Goal: Task Accomplishment & Management: Manage account settings

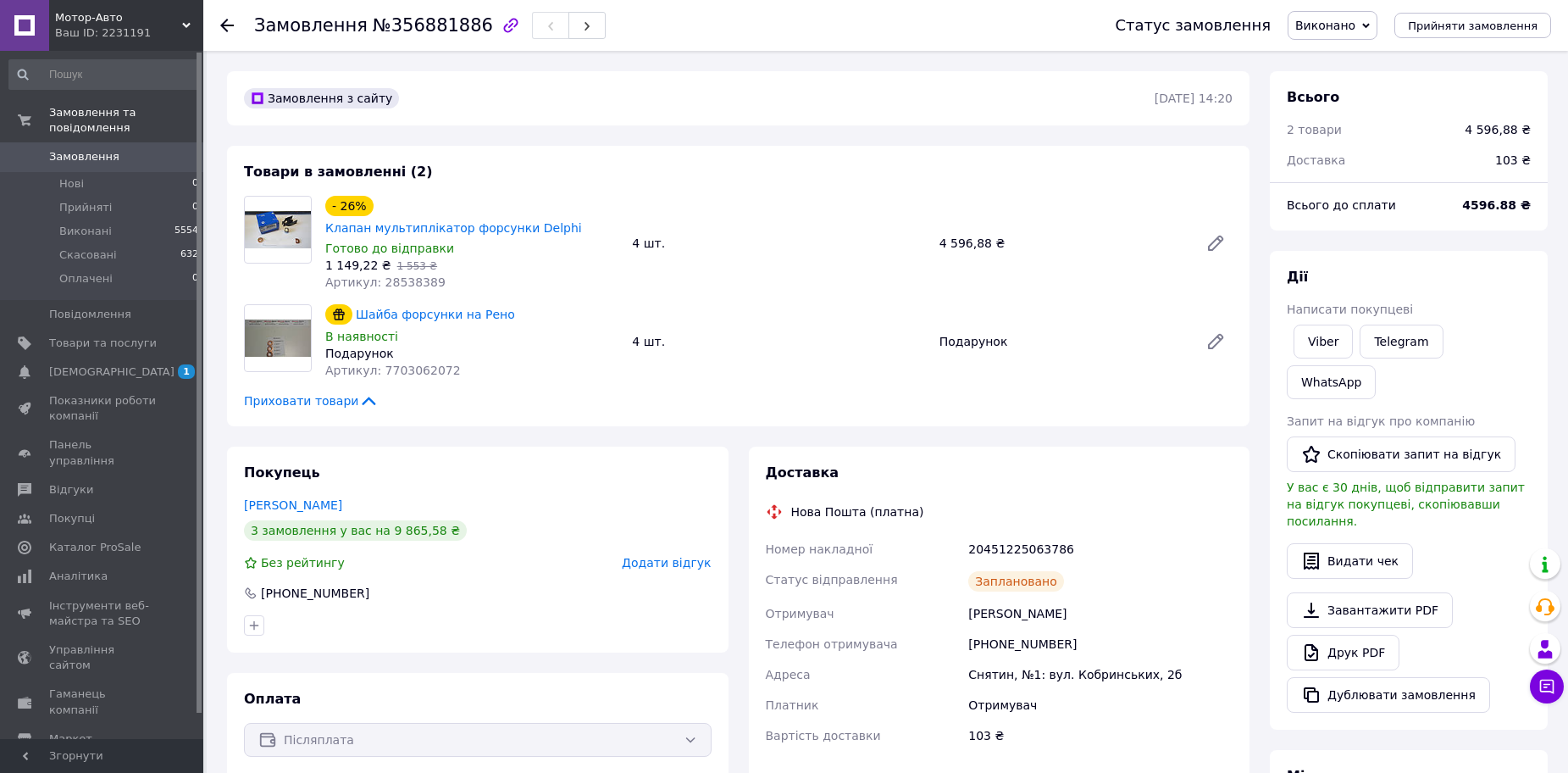
click at [1351, 32] on span "Виконано" at bounding box center [1324, 25] width 60 height 14
click at [1365, 61] on li "Прийнято" at bounding box center [1332, 60] width 88 height 25
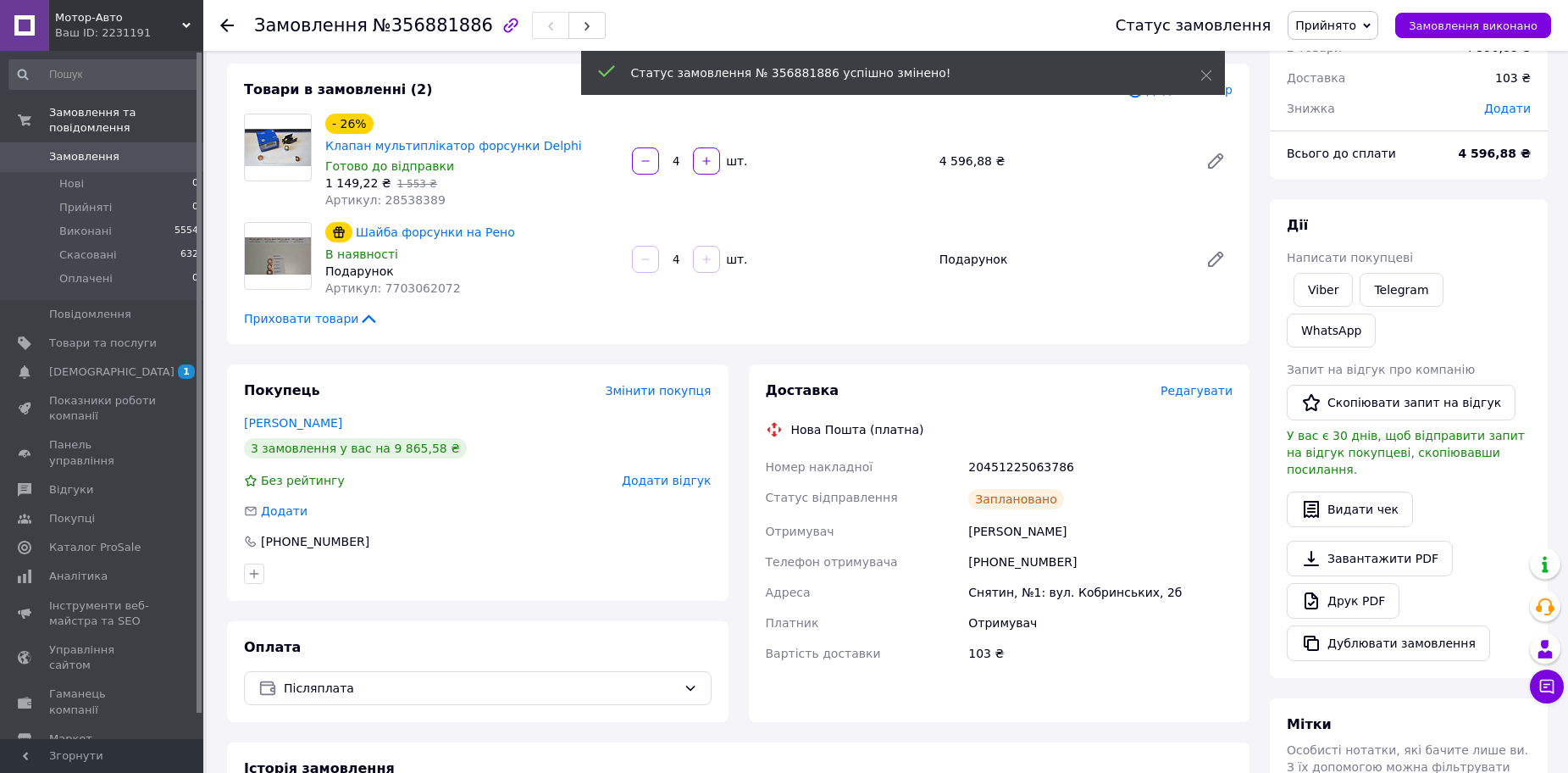
scroll to position [84, 0]
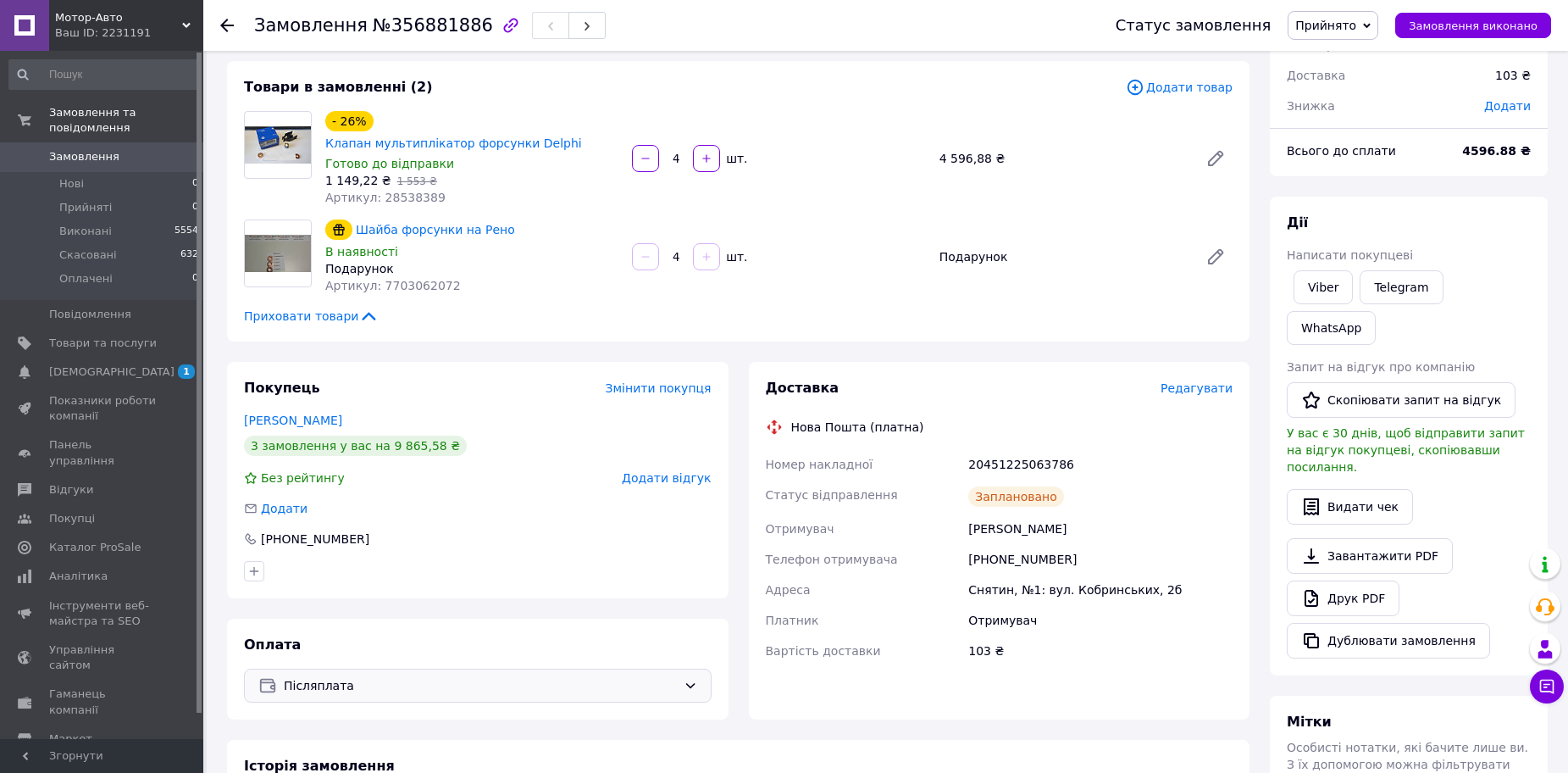
click at [356, 676] on span "Післяплата" at bounding box center [480, 685] width 393 height 19
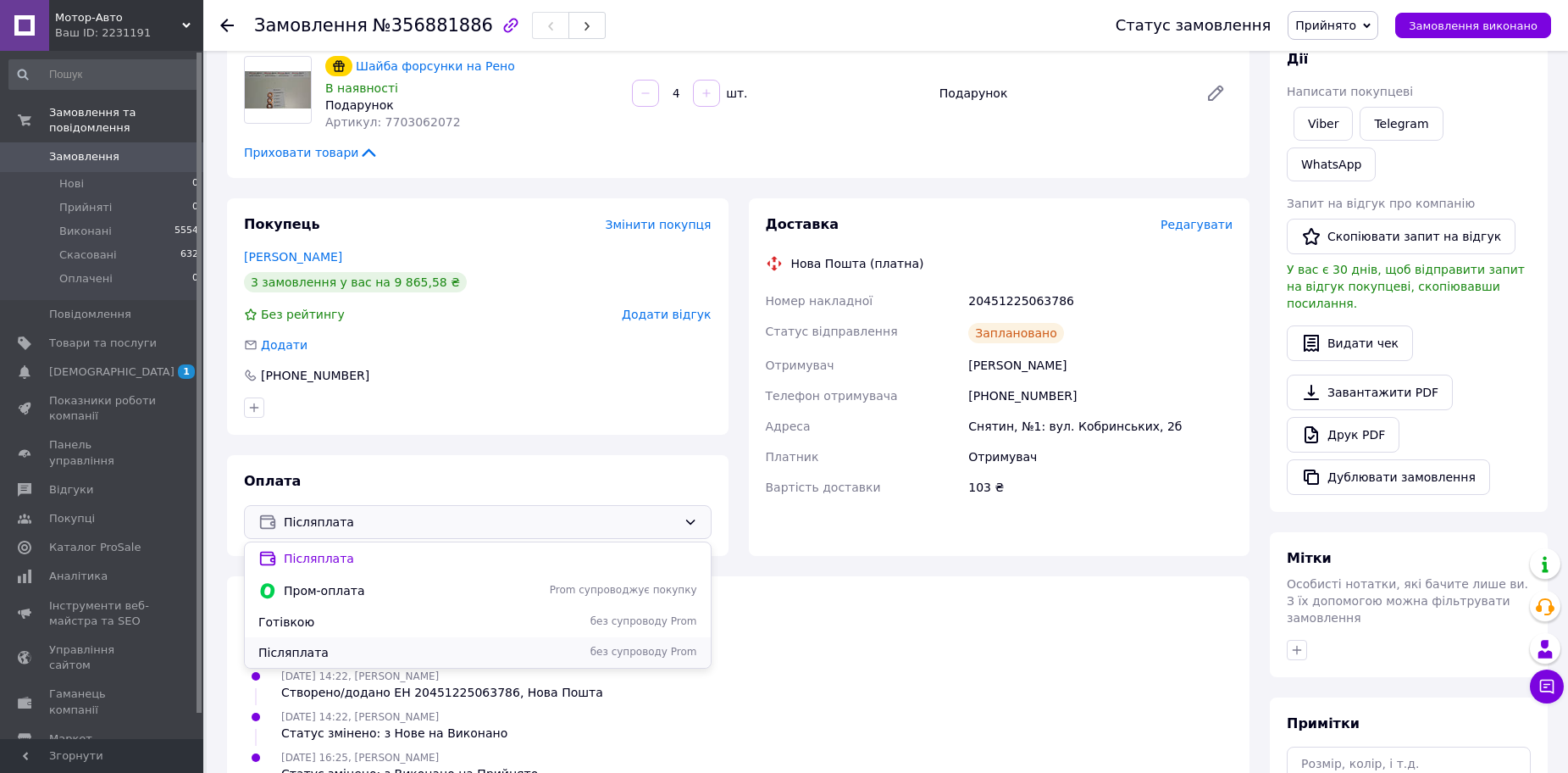
scroll to position [254, 0]
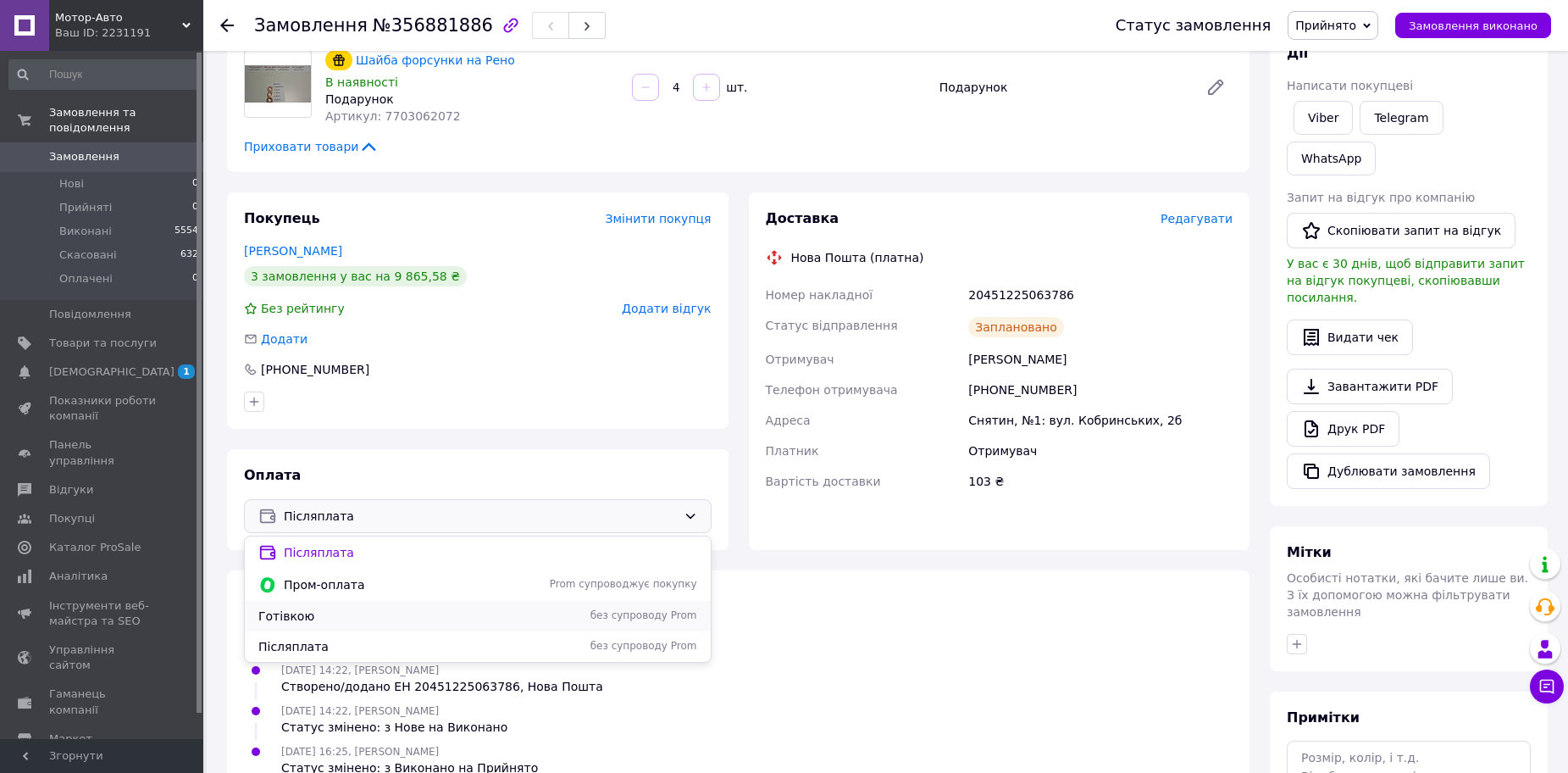
click at [339, 607] on span "Готівкою" at bounding box center [388, 615] width 260 height 17
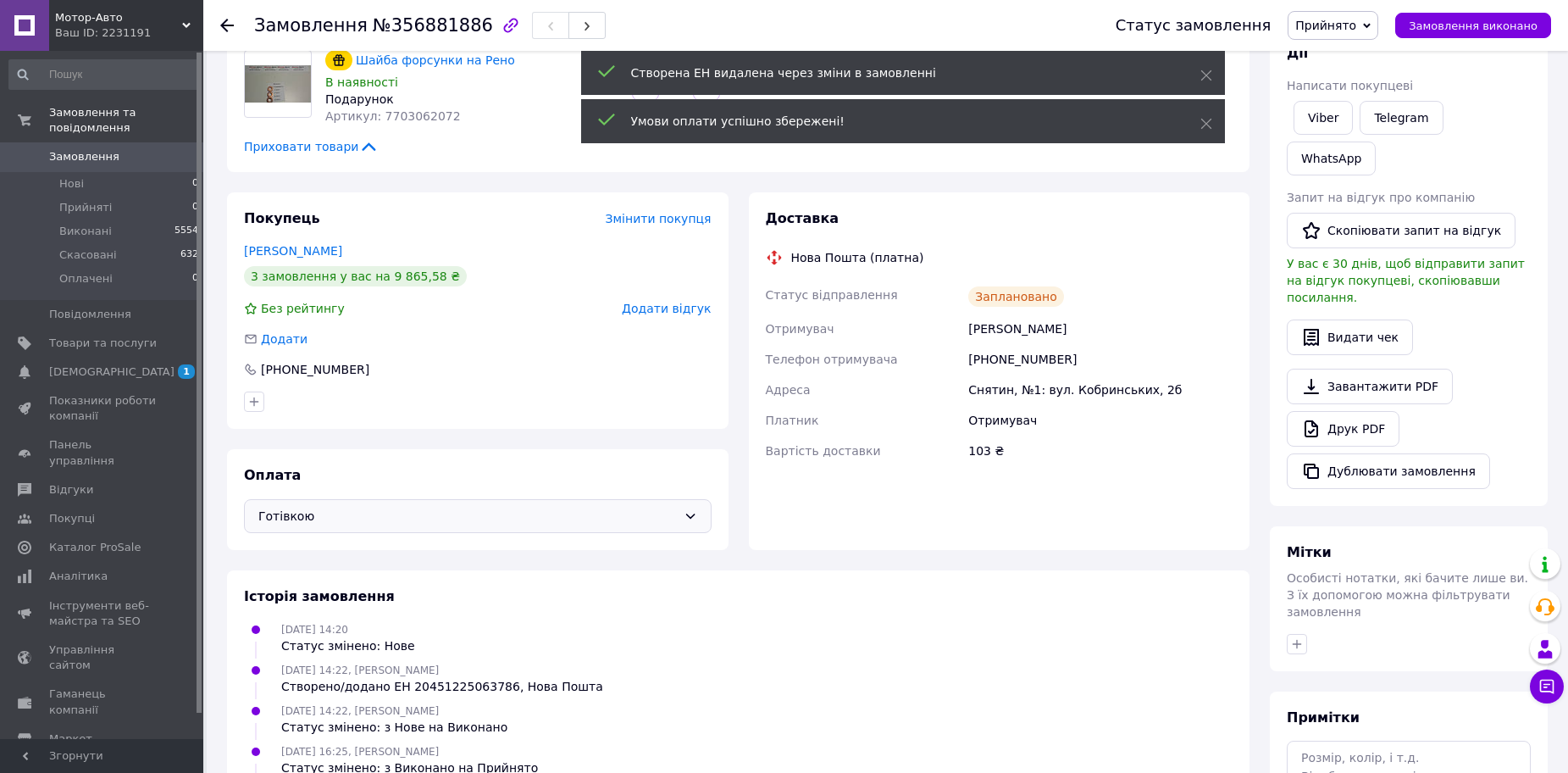
click at [578, 507] on span "Готівкою" at bounding box center [467, 515] width 418 height 19
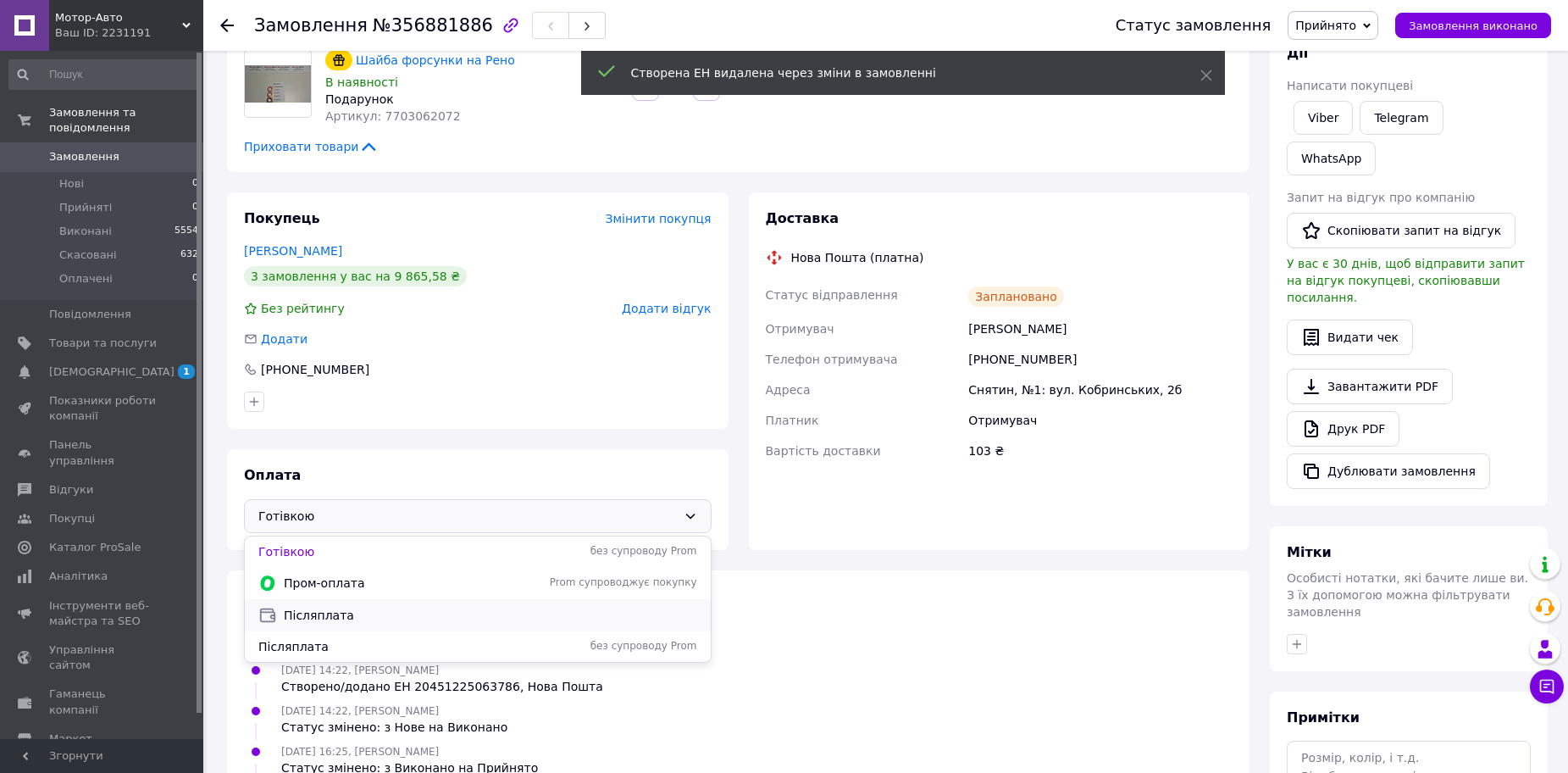
click at [383, 606] on span "Післяплата" at bounding box center [491, 614] width 413 height 17
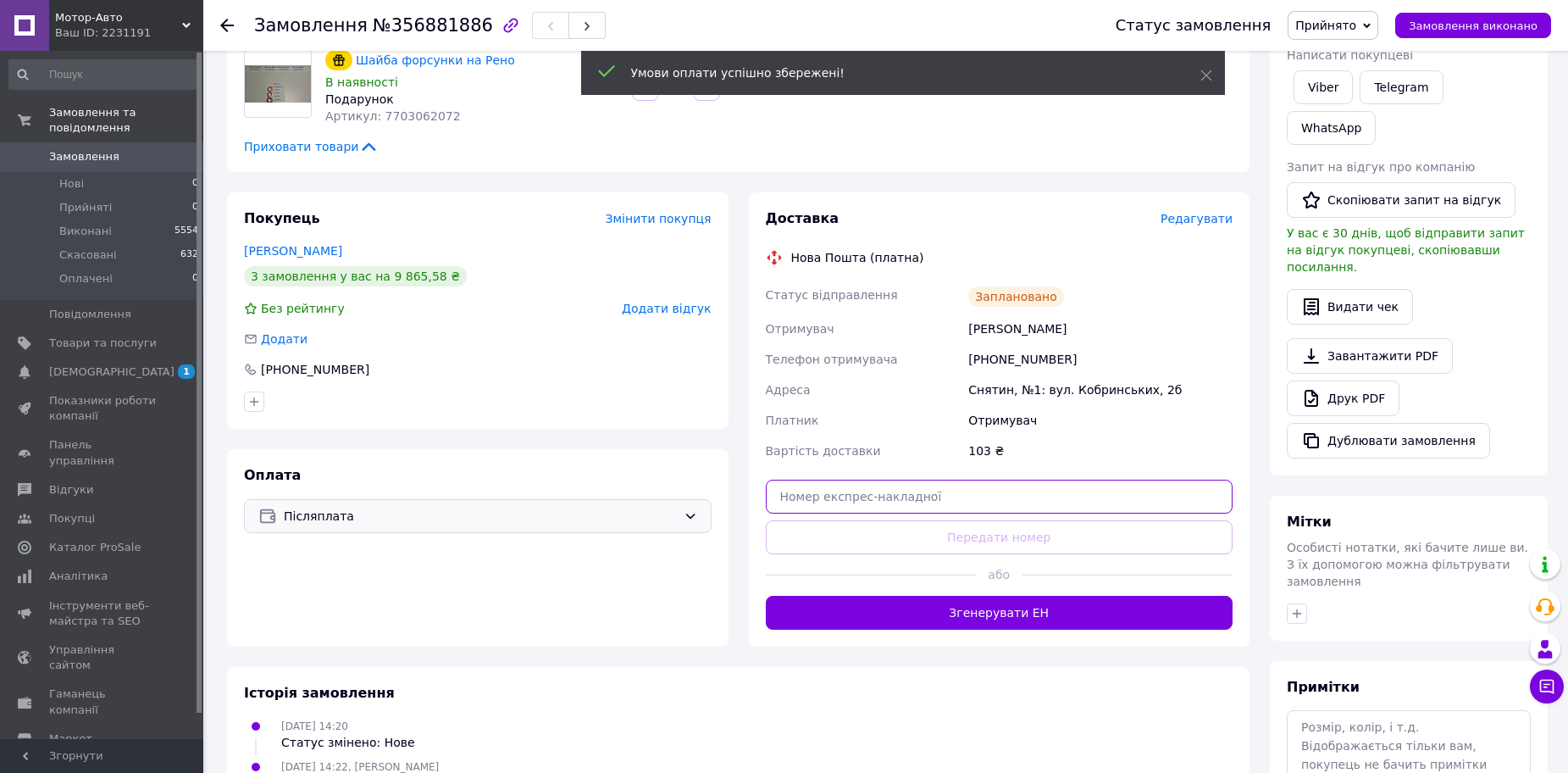
click at [986, 490] on input "text" at bounding box center [999, 496] width 467 height 34
paste input "20451225240857"
type input "20451225240857"
click at [998, 513] on div "Доставка Редагувати Нова Пошта (платна) Статус відправлення Заплановано Отримув…" at bounding box center [999, 419] width 501 height 455
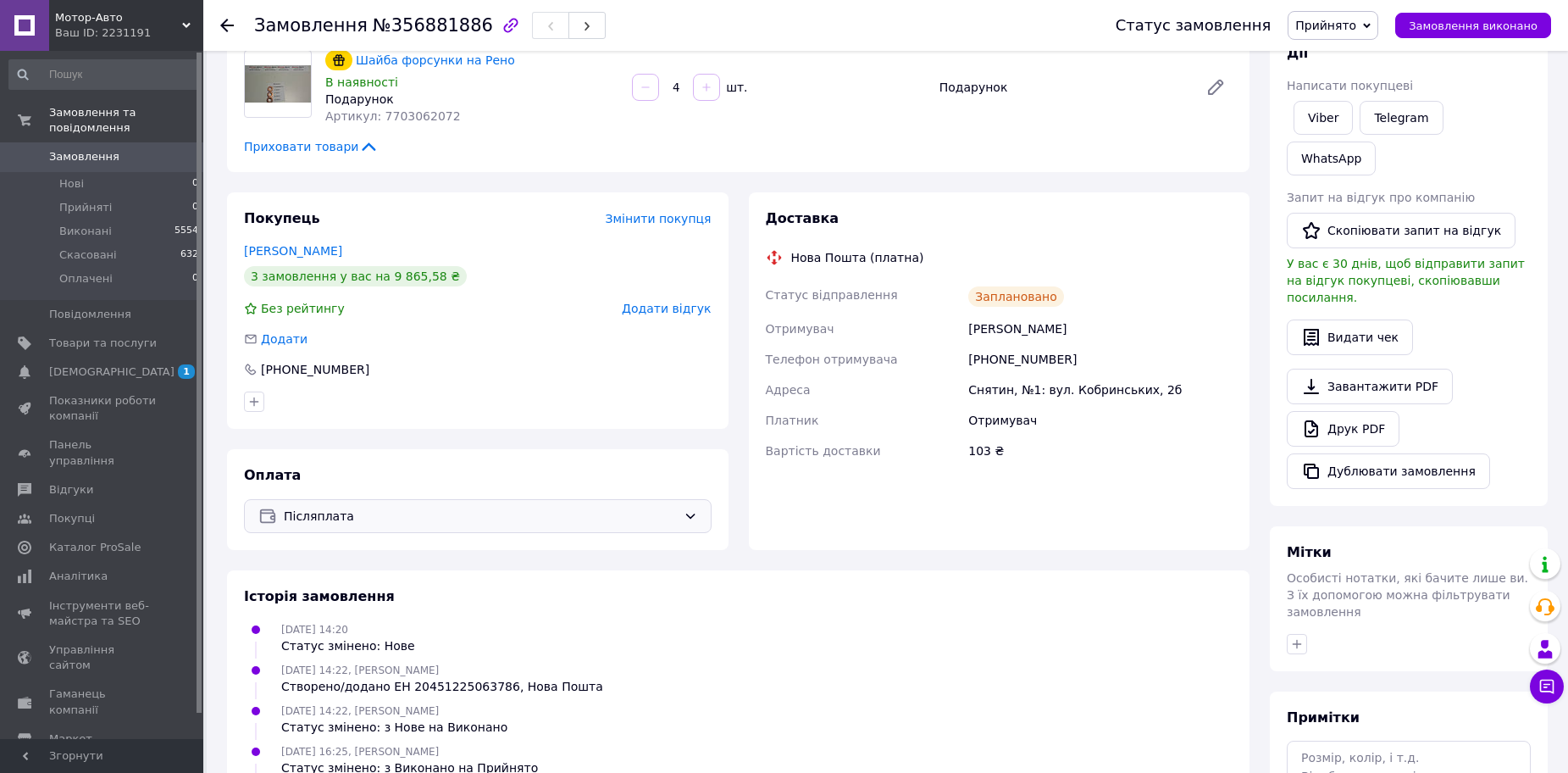
click at [841, 570] on div "Історія замовлення [DATE] 14:20 Статус змінено: Нове [DATE] 14:22, [PERSON_NAME…" at bounding box center [738, 743] width 1022 height 346
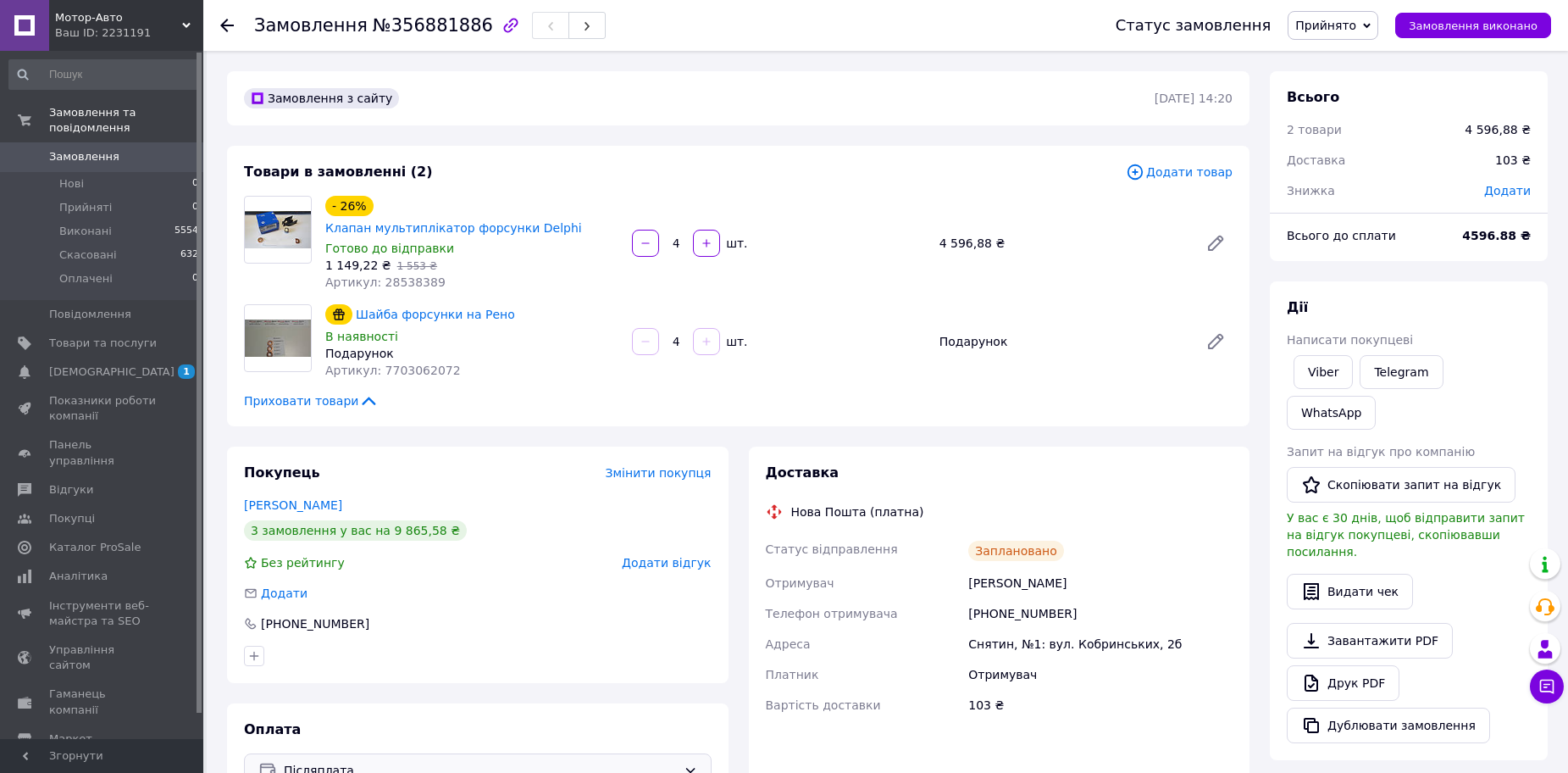
scroll to position [339, 0]
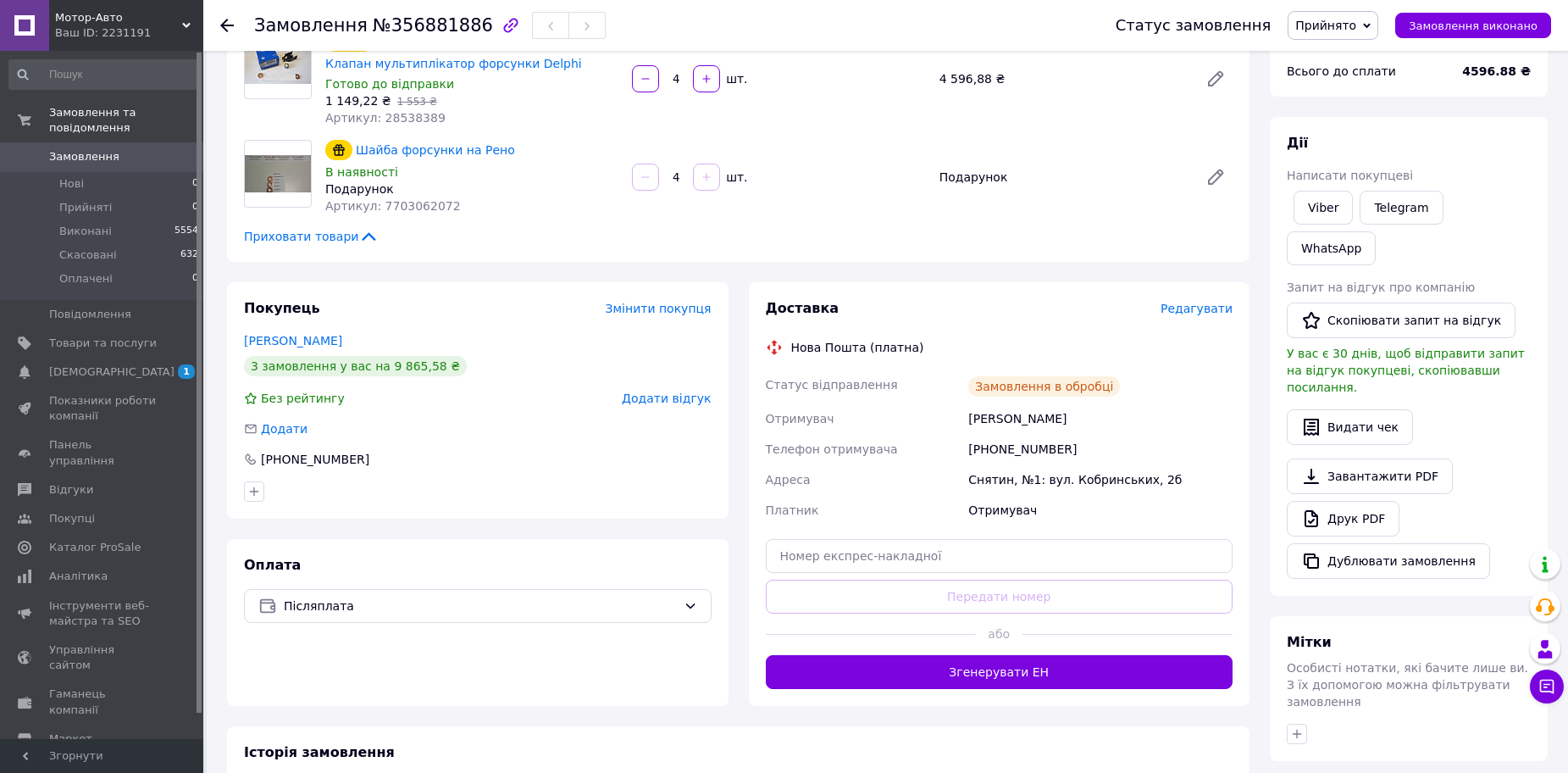
scroll to position [171, 0]
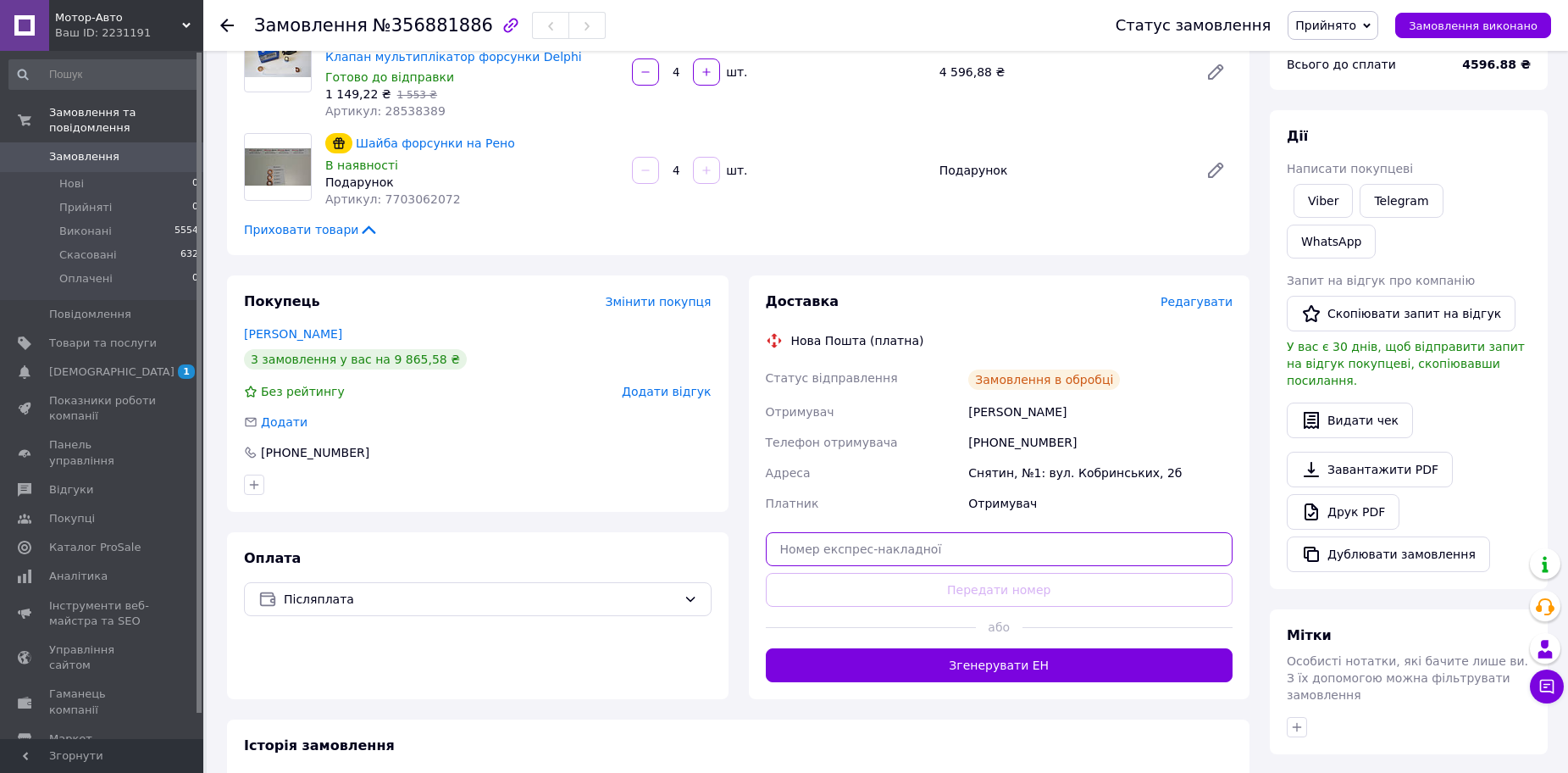
click at [993, 532] on input "text" at bounding box center [999, 549] width 467 height 34
paste input "20451225240857"
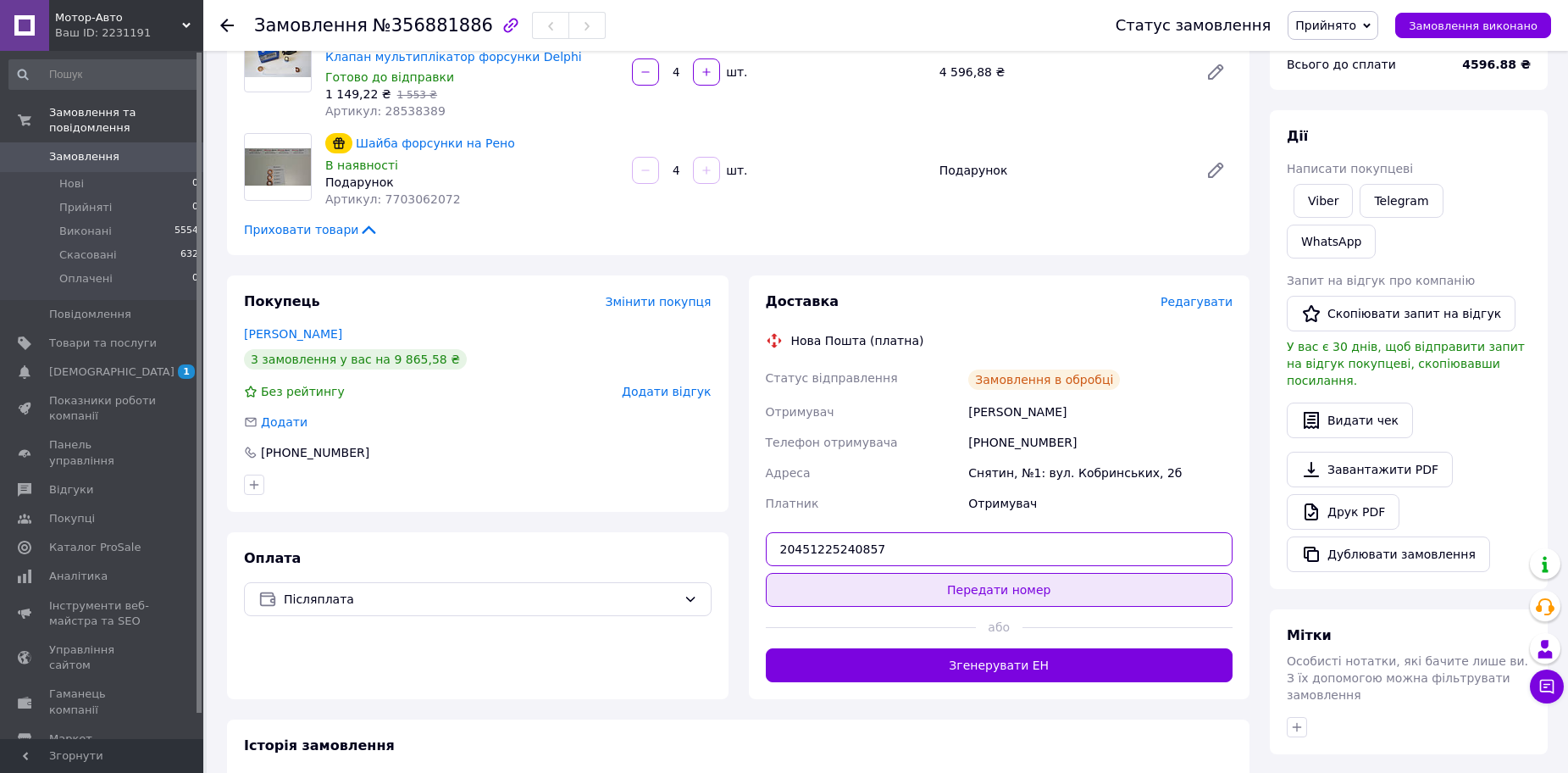
type input "20451225240857"
click at [1011, 573] on button "Передати номер" at bounding box center [999, 590] width 467 height 34
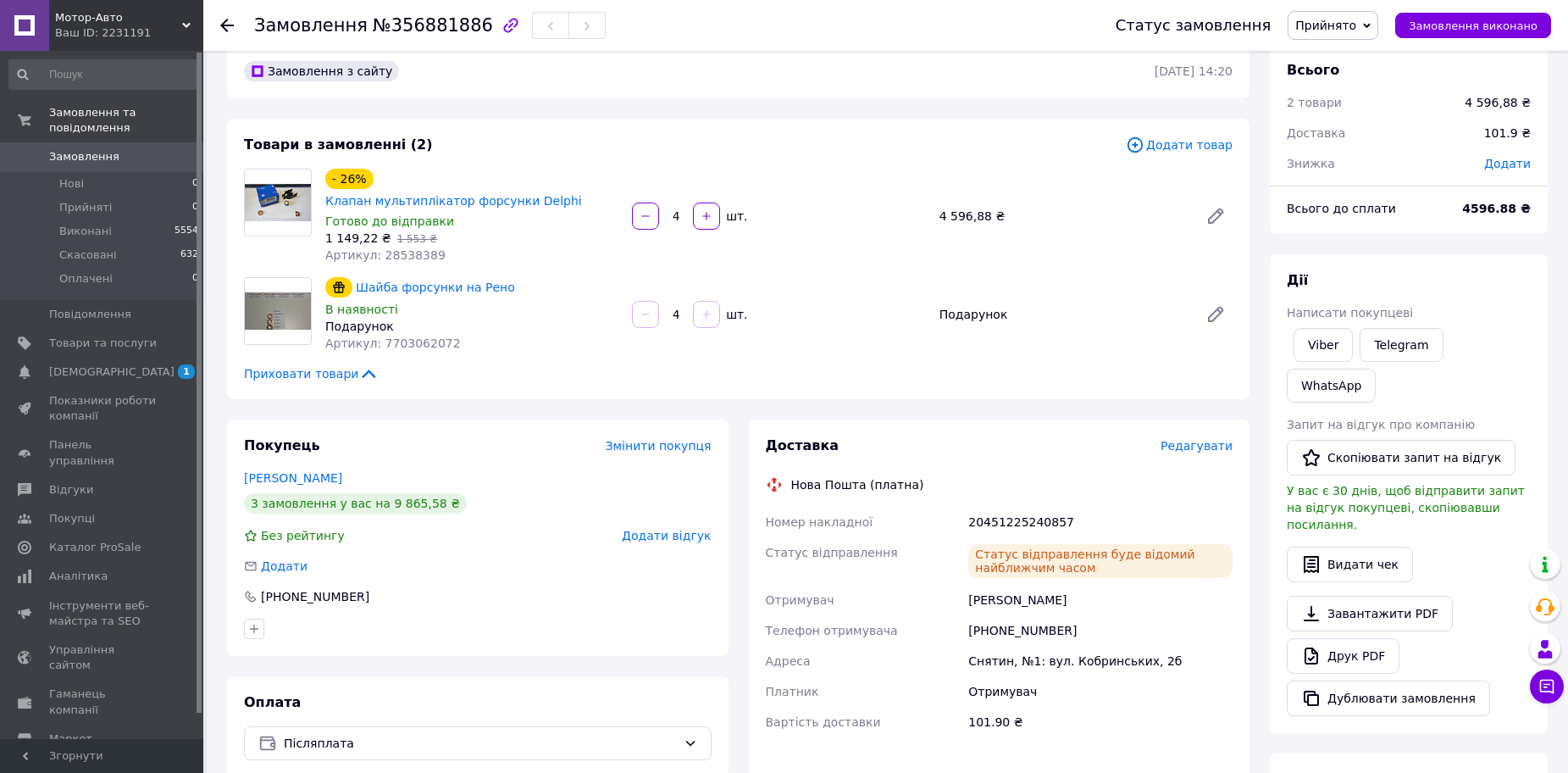
scroll to position [2, 0]
